Goal: Task Accomplishment & Management: Use online tool/utility

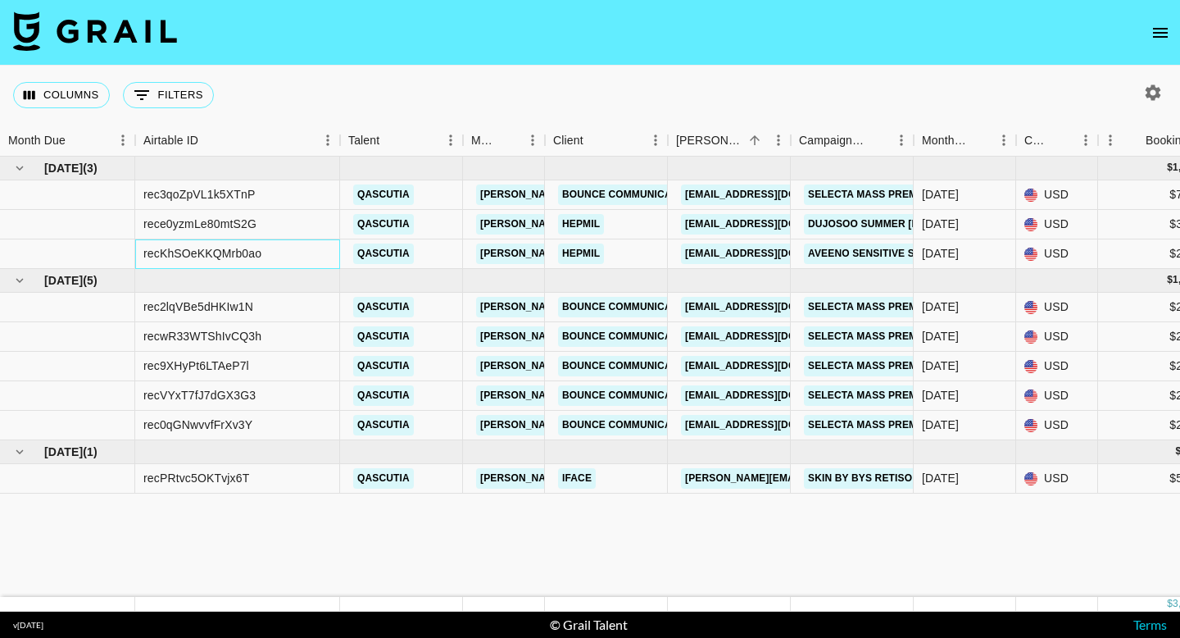
click at [225, 264] on div "recKhSOeKKQMrb0ao" at bounding box center [237, 253] width 205 height 29
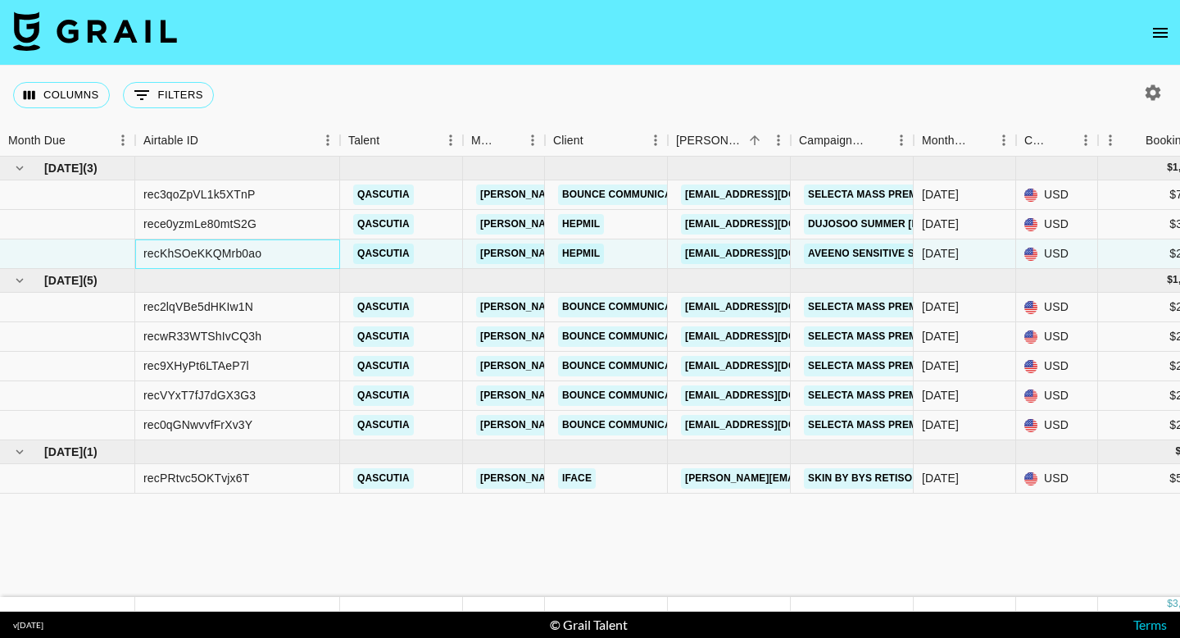
click at [282, 260] on div "recKhSOeKKQMrb0ao" at bounding box center [237, 253] width 205 height 29
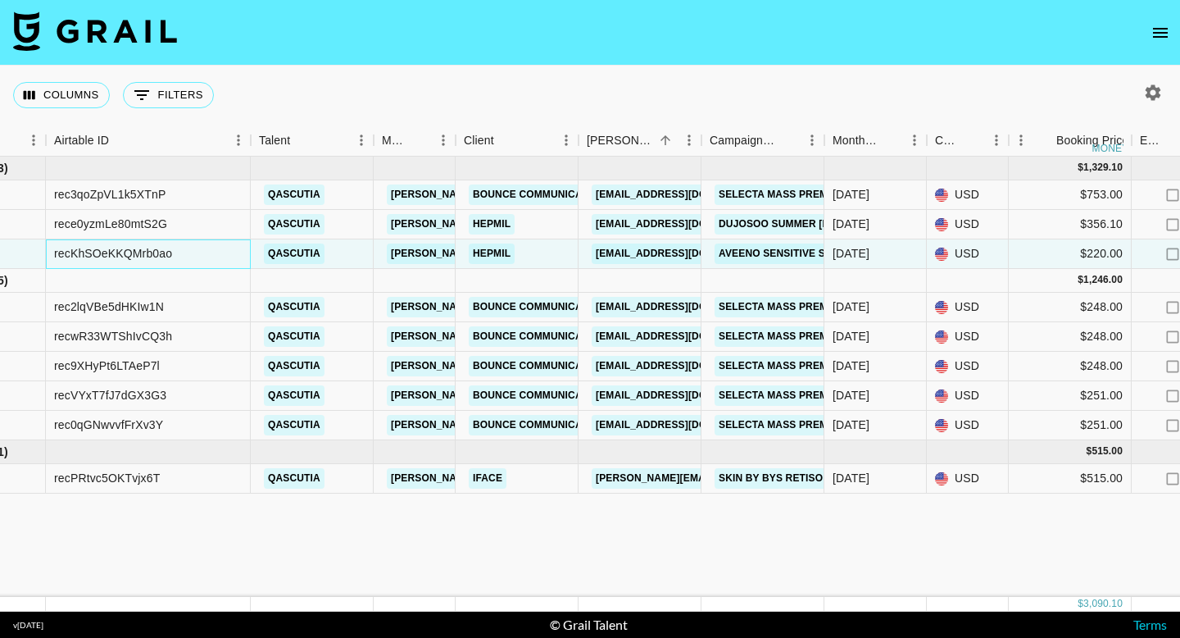
scroll to position [0, 81]
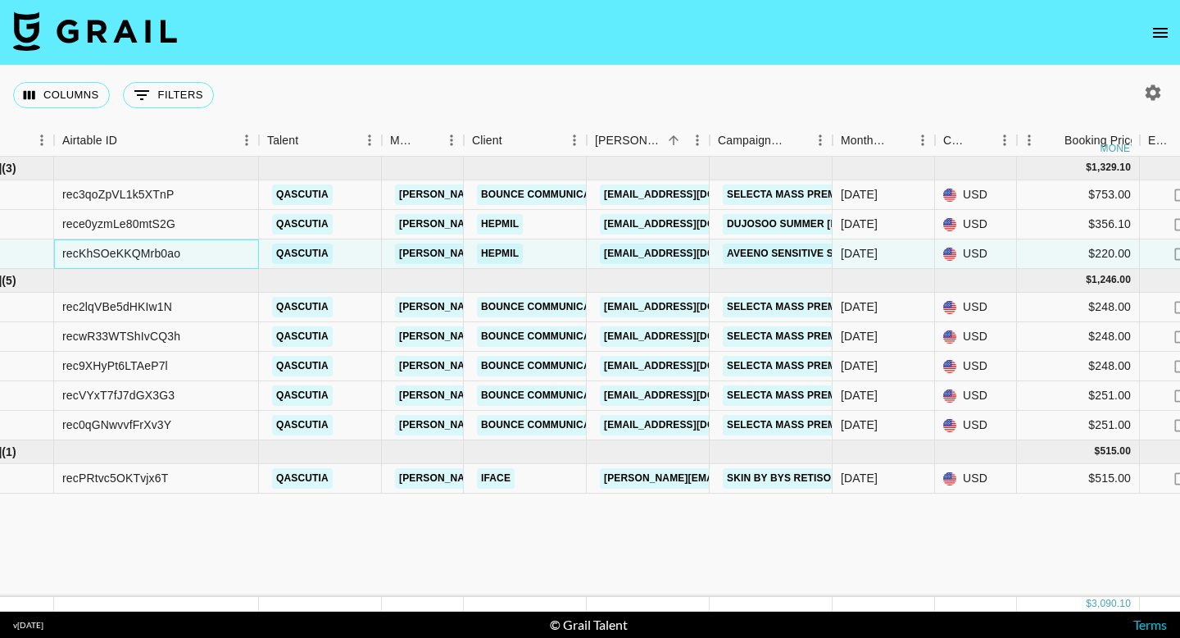
click at [227, 250] on div "recKhSOeKKQMrb0ao" at bounding box center [156, 253] width 205 height 29
click at [189, 256] on div "recKhSOeKKQMrb0ao" at bounding box center [156, 253] width 205 height 29
click at [175, 252] on div "recKhSOeKKQMrb0ao" at bounding box center [121, 253] width 118 height 16
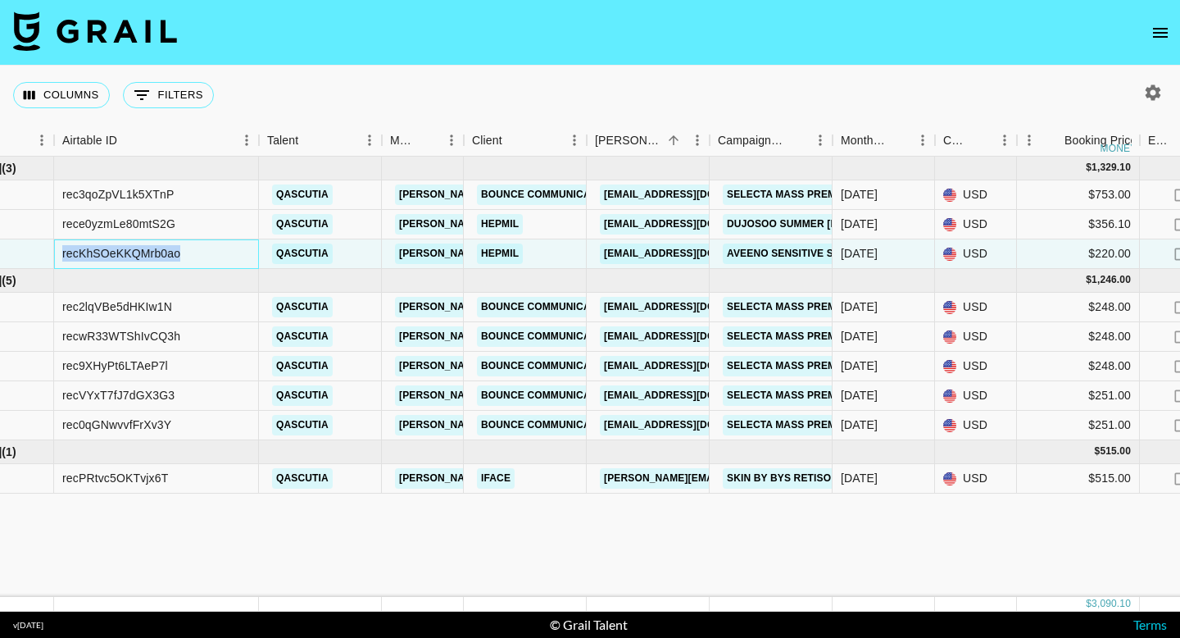
copy div "recKhSOeKKQMrb0ao"
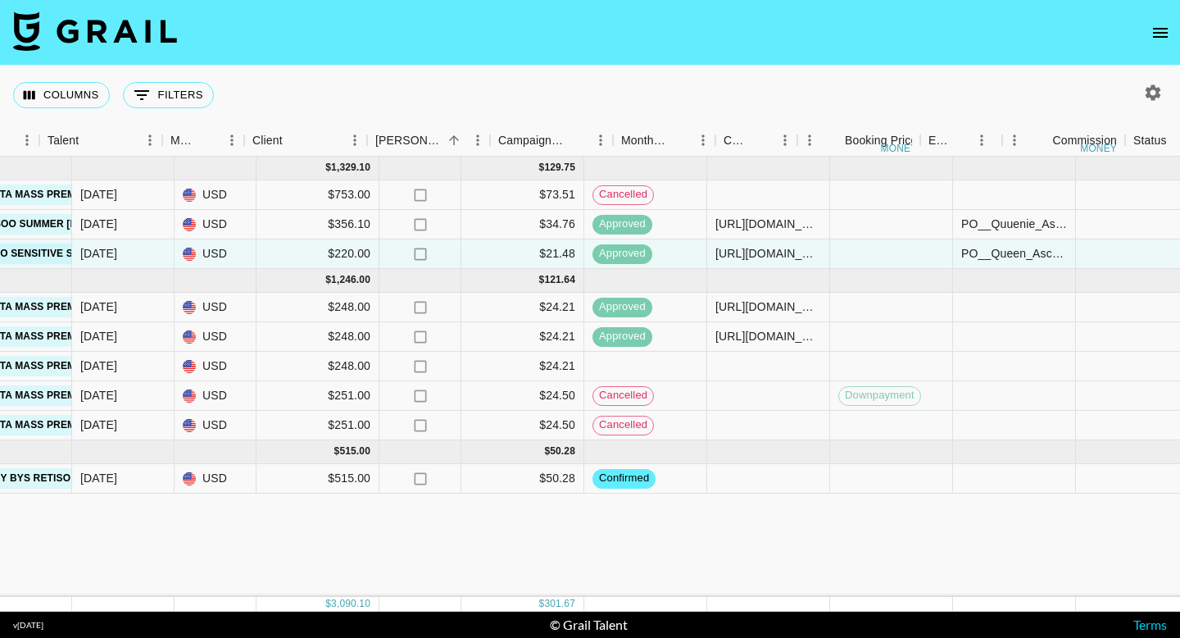
scroll to position [0, 0]
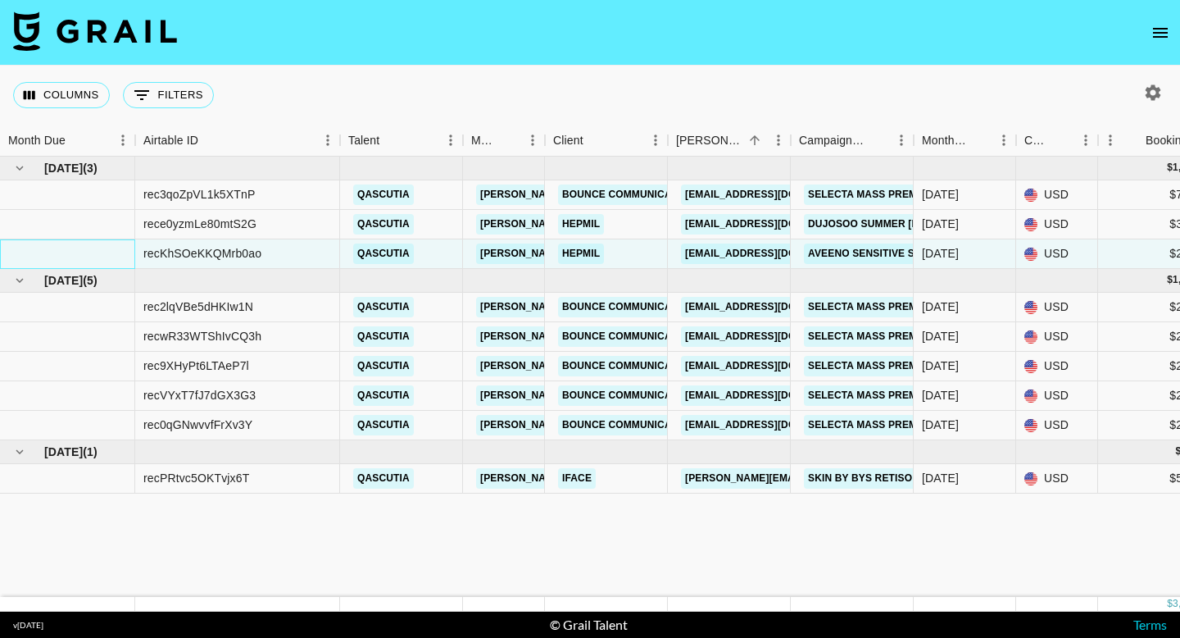
click at [102, 252] on div at bounding box center [67, 253] width 135 height 29
click at [243, 259] on div "recKhSOeKKQMrb0ao" at bounding box center [202, 253] width 118 height 16
click at [256, 227] on div "rece0yzmLe80mtS2G" at bounding box center [199, 224] width 113 height 16
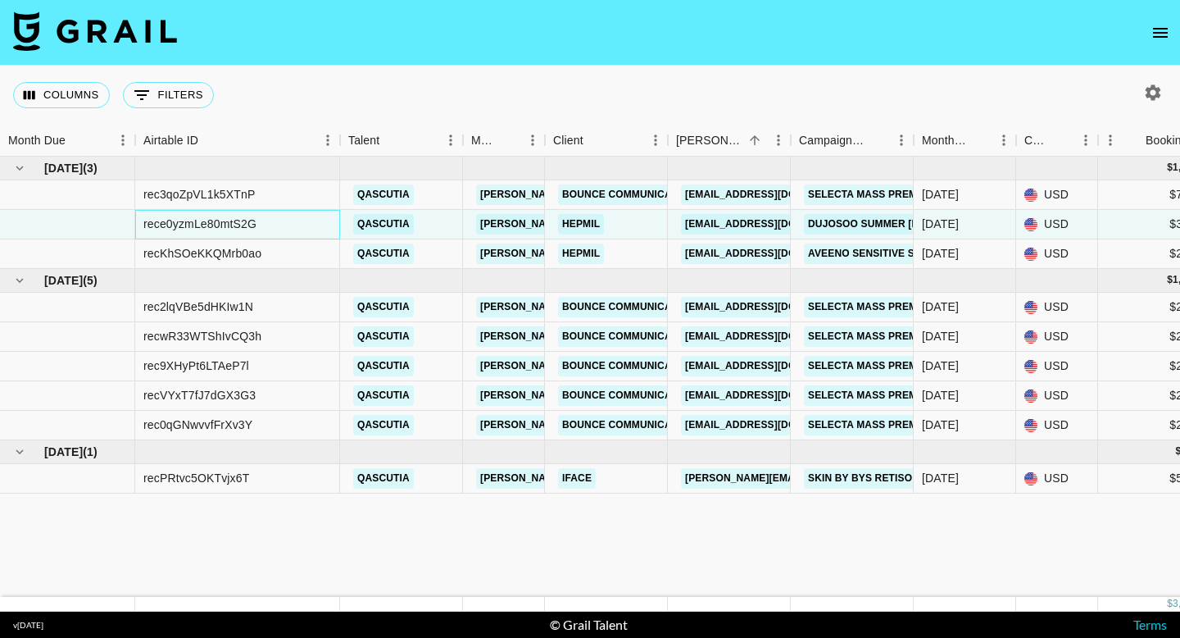
click at [256, 227] on div "rece0yzmLe80mtS2G" at bounding box center [199, 224] width 113 height 16
drag, startPoint x: 262, startPoint y: 225, endPoint x: 166, endPoint y: 220, distance: 96.0
click at [166, 220] on div "rece0yzmLe80mtS2G" at bounding box center [237, 224] width 205 height 29
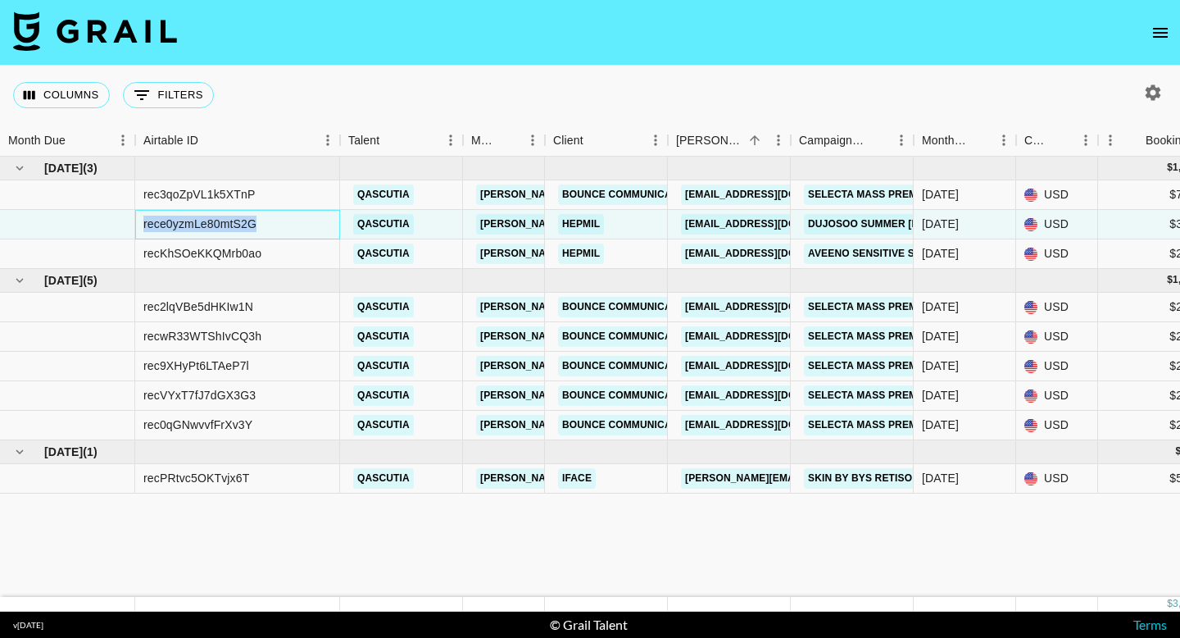
copy div "rece0yzmLe80mtS2G"
click at [322, 232] on div "rece0yzmLe80mtS2G" at bounding box center [237, 224] width 205 height 29
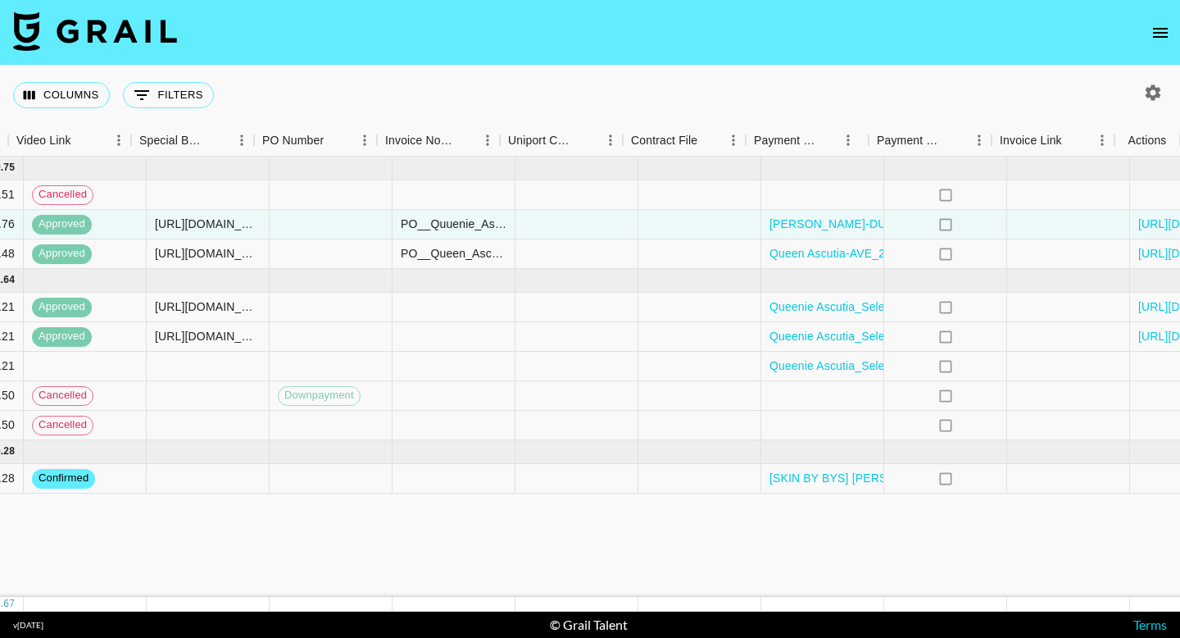
scroll to position [0, 1541]
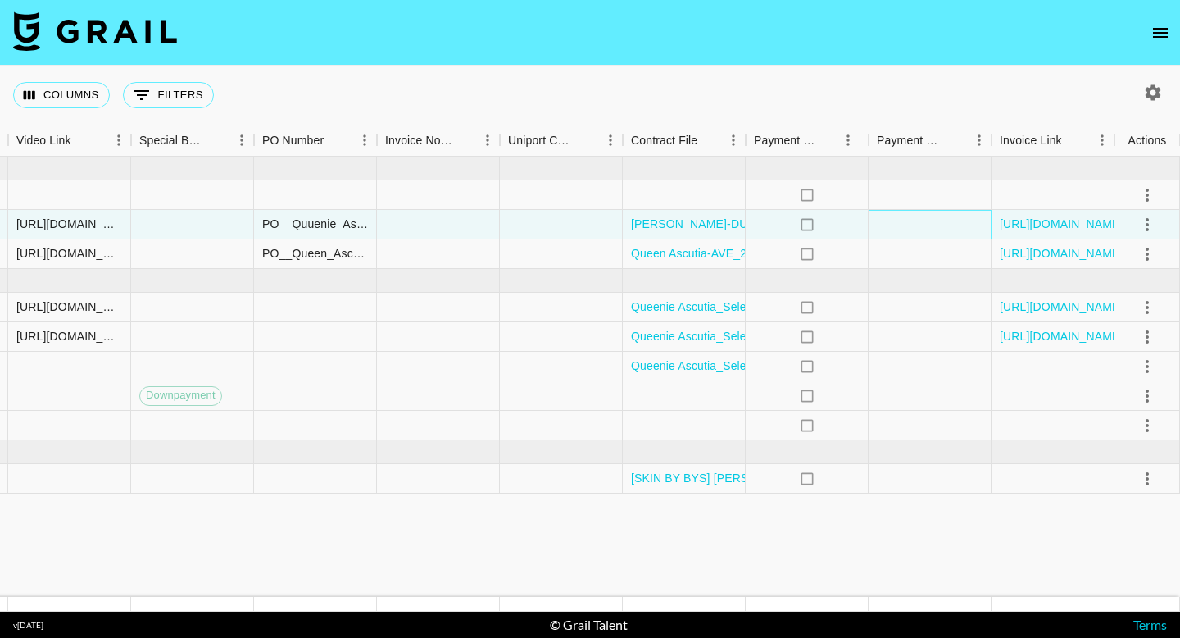
click at [957, 219] on div at bounding box center [930, 224] width 123 height 29
click at [927, 237] on div at bounding box center [930, 224] width 123 height 29
click at [939, 223] on div at bounding box center [930, 224] width 123 height 29
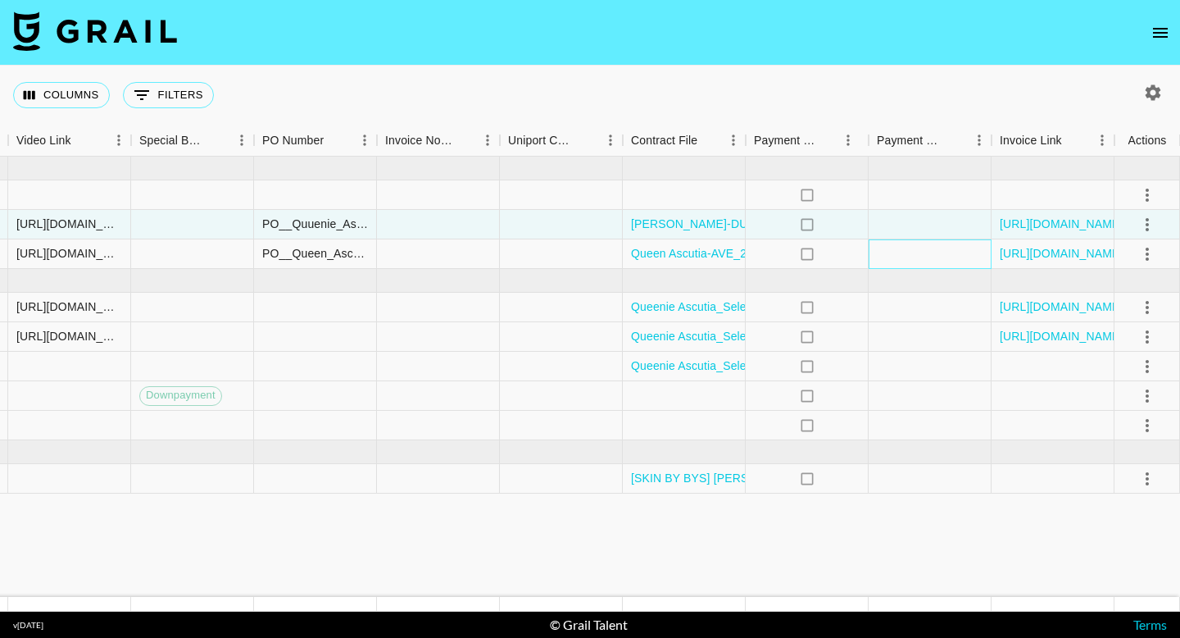
click at [922, 252] on div at bounding box center [930, 253] width 123 height 29
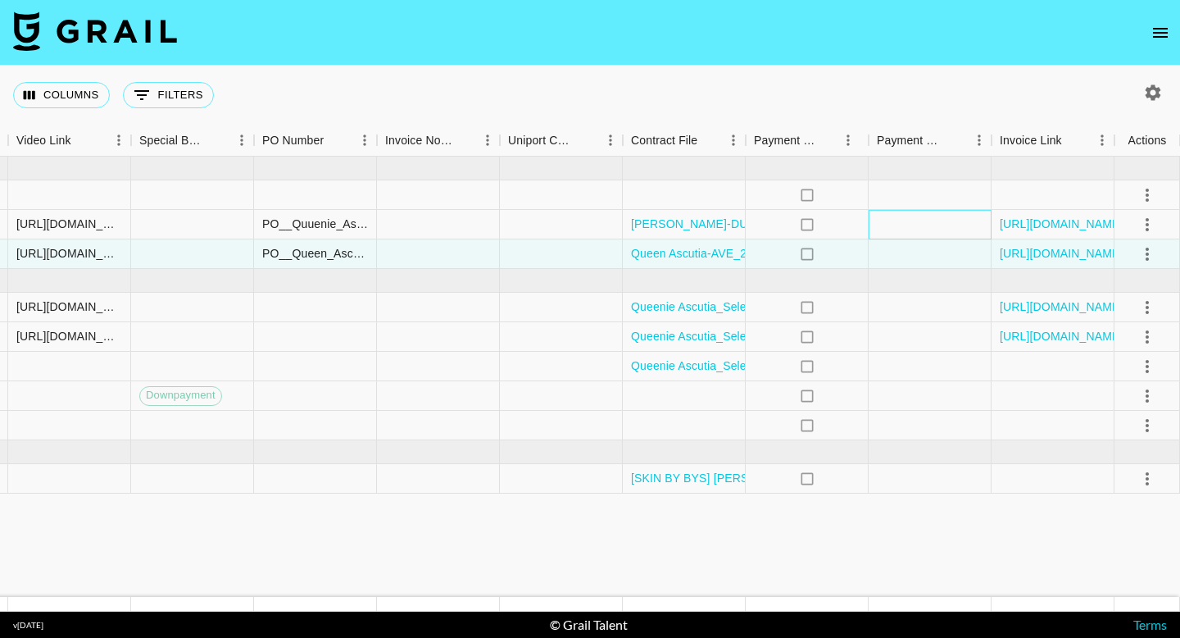
click at [923, 225] on div at bounding box center [930, 224] width 123 height 29
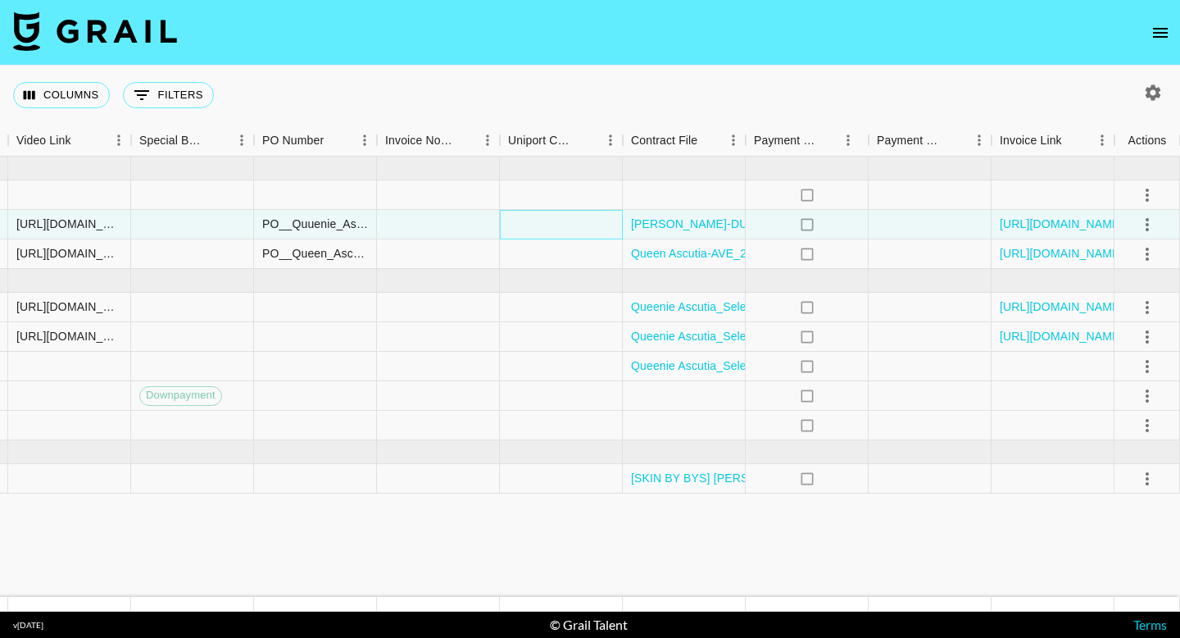
click at [520, 229] on div at bounding box center [561, 224] width 123 height 29
